Goal: Task Accomplishment & Management: Manage account settings

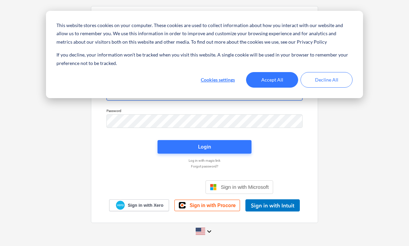
type input "[PERSON_NAME][EMAIL_ADDRESS][DOMAIN_NAME]"
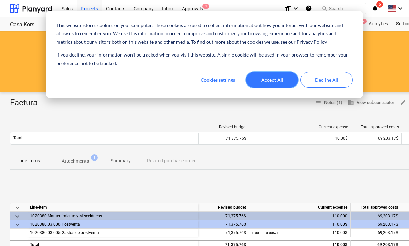
click at [271, 77] on button "Accept All" at bounding box center [272, 80] width 52 height 16
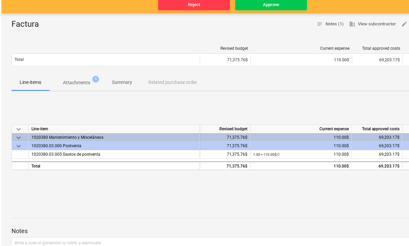
scroll to position [78, 0]
click at [87, 85] on p "Attachments" at bounding box center [75, 82] width 27 height 7
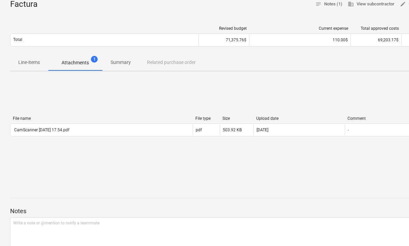
scroll to position [101, 0]
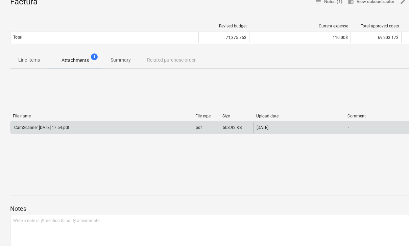
click at [87, 128] on div "CamScanner [DATE] 17.54.pdf" at bounding box center [101, 127] width 182 height 11
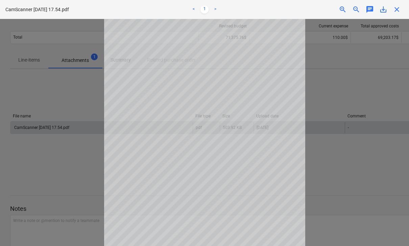
scroll to position [35, 0]
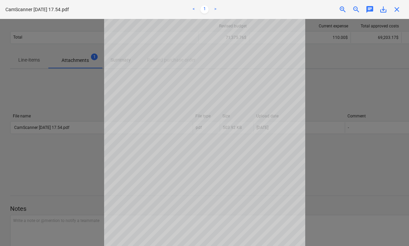
click at [340, 118] on div at bounding box center [204, 132] width 409 height 227
click at [398, 10] on span "close" at bounding box center [397, 9] width 8 height 8
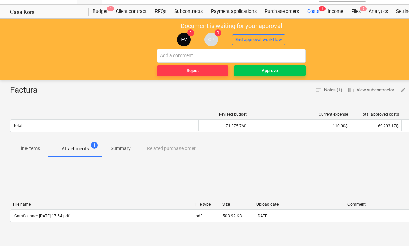
scroll to position [0, 0]
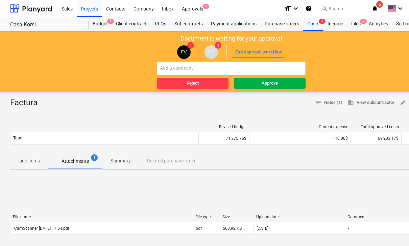
click at [280, 84] on span "Approve" at bounding box center [270, 83] width 66 height 8
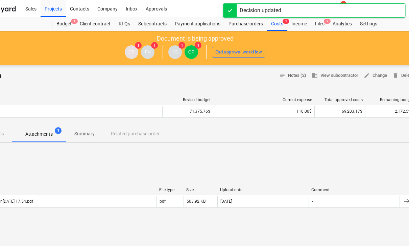
scroll to position [0, 53]
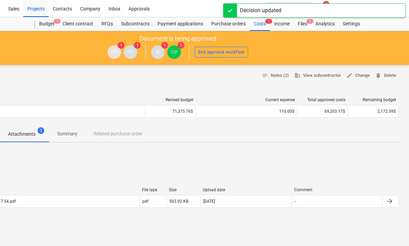
click at [349, 14] on div "Decision updated" at bounding box center [314, 10] width 183 height 14
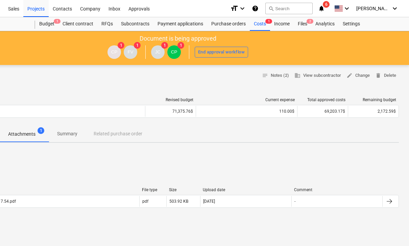
click at [349, 14] on div "Decision updated" at bounding box center [314, 7] width 183 height 14
click at [388, 9] on span "[PERSON_NAME]" at bounding box center [373, 8] width 34 height 5
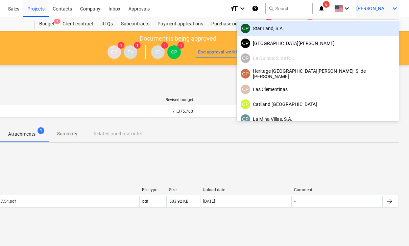
click at [359, 31] on div "CP Star Land, S.A." at bounding box center [318, 28] width 154 height 9
